Goal: Task Accomplishment & Management: Complete application form

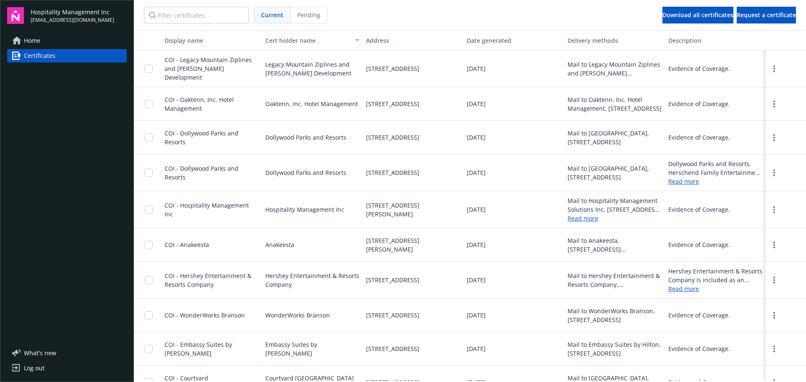
drag, startPoint x: 0, startPoint y: 0, endPoint x: 53, endPoint y: 58, distance: 79.1
click at [53, 58] on span "Certificates" at bounding box center [39, 55] width 31 height 13
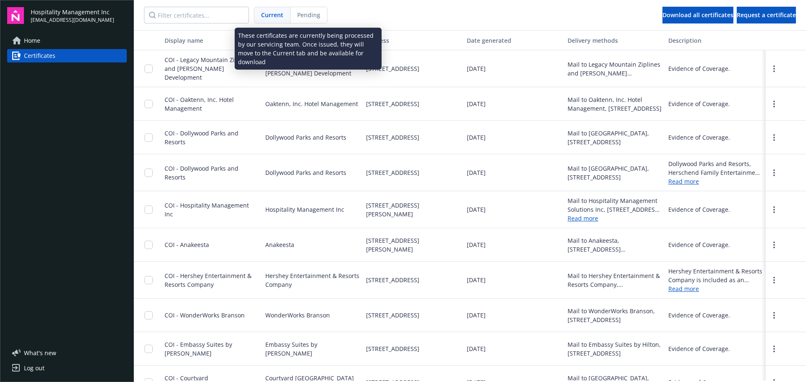
click at [300, 13] on span "Pending" at bounding box center [308, 14] width 23 height 9
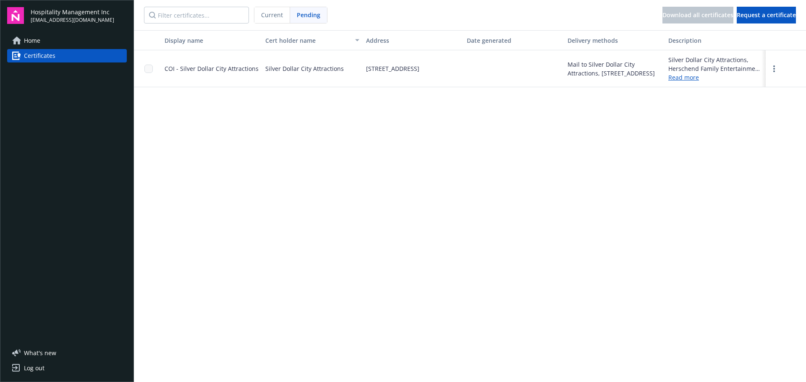
click at [273, 15] on span "Current" at bounding box center [272, 14] width 22 height 9
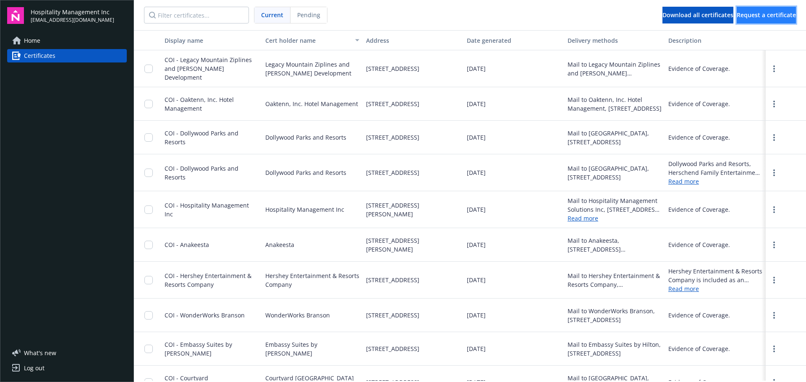
click at [737, 13] on span "Request a certificate" at bounding box center [766, 15] width 59 height 8
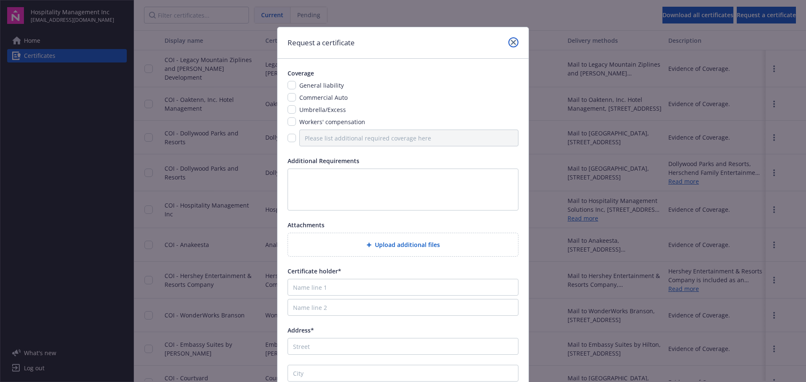
click at [509, 45] on link "close" at bounding box center [513, 42] width 10 height 10
